Goal: Find specific page/section: Find specific page/section

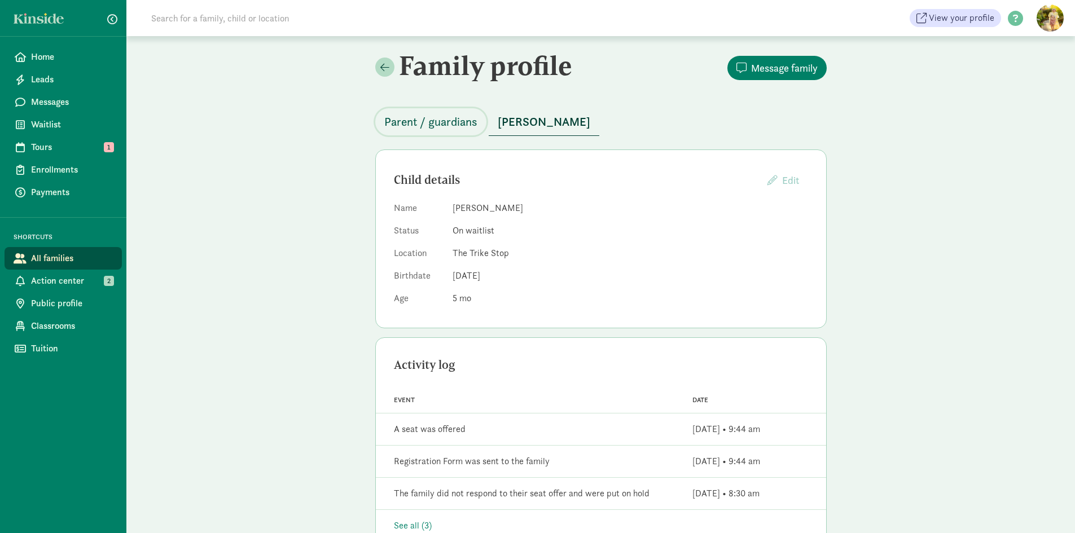
click at [440, 121] on span "Parent / guardians" at bounding box center [430, 122] width 93 height 18
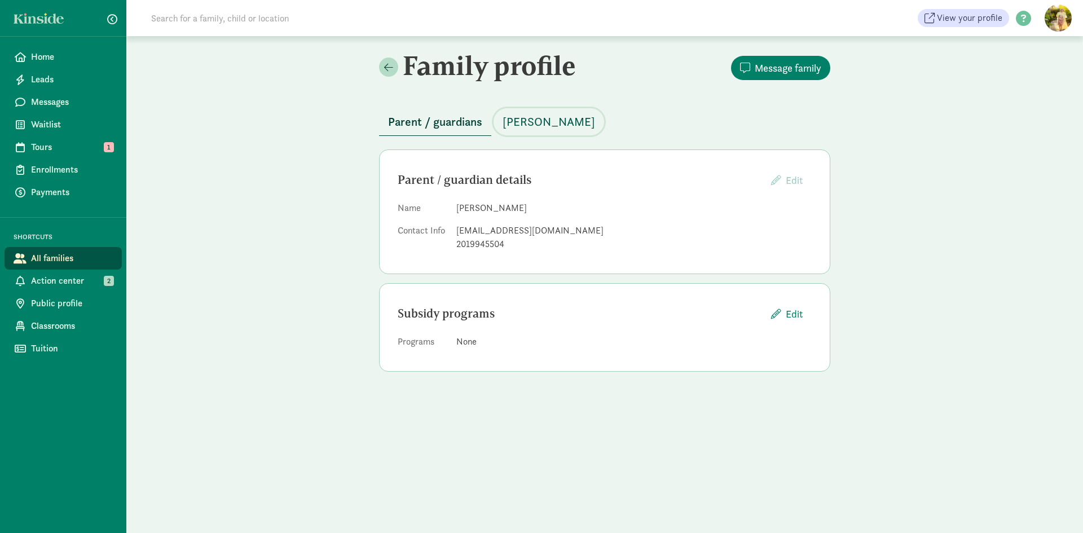
click at [544, 122] on span "[PERSON_NAME]" at bounding box center [549, 122] width 93 height 18
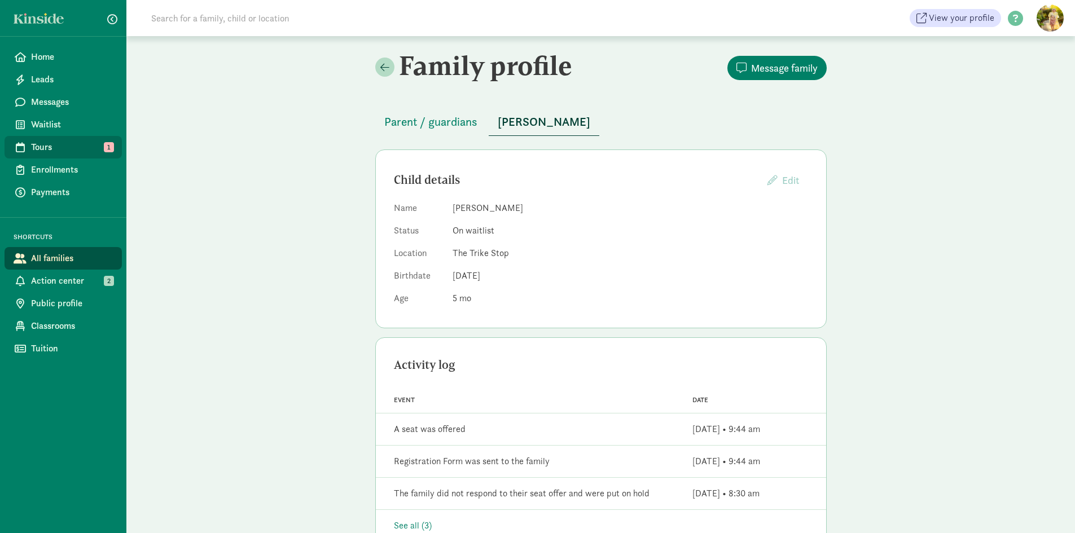
click at [53, 144] on span "Tours" at bounding box center [72, 147] width 82 height 14
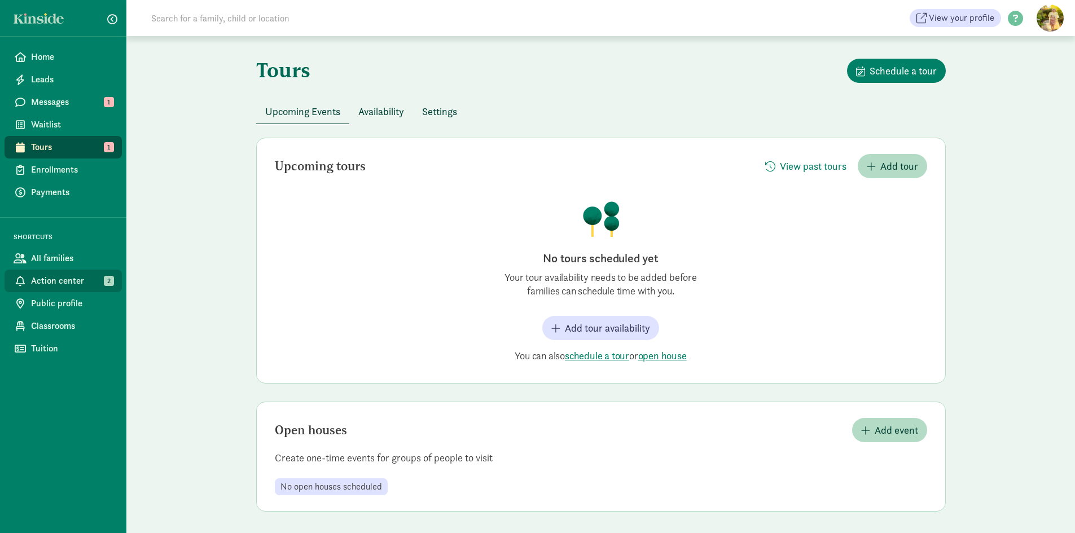
click at [73, 274] on span "Action center" at bounding box center [72, 281] width 82 height 14
